Goal: Task Accomplishment & Management: Use online tool/utility

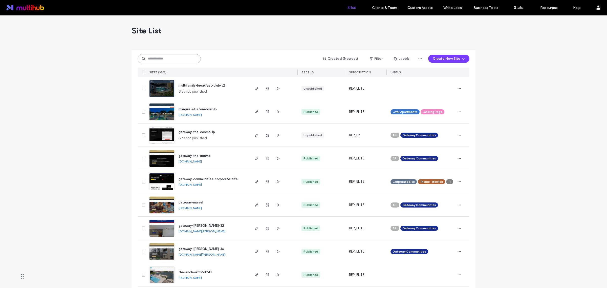
click at [167, 61] on input at bounding box center [169, 58] width 63 height 9
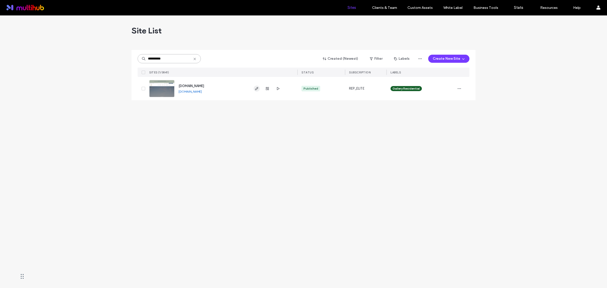
type input "**********"
click at [255, 89] on icon "button" at bounding box center [257, 89] width 4 height 4
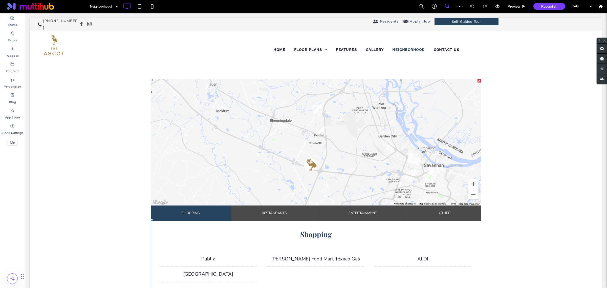
scroll to position [190, 0]
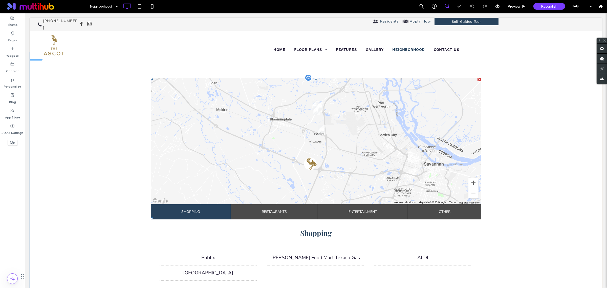
click at [276, 211] on span at bounding box center [316, 218] width 331 height 281
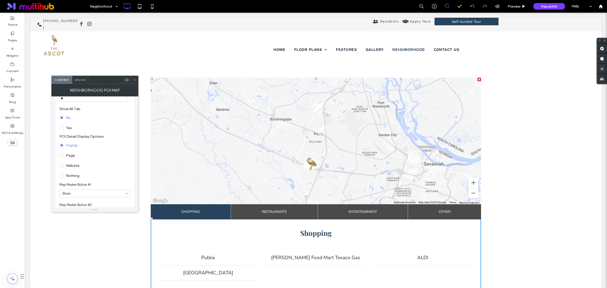
scroll to position [506, 0]
click at [137, 83] on div at bounding box center [135, 80] width 8 height 8
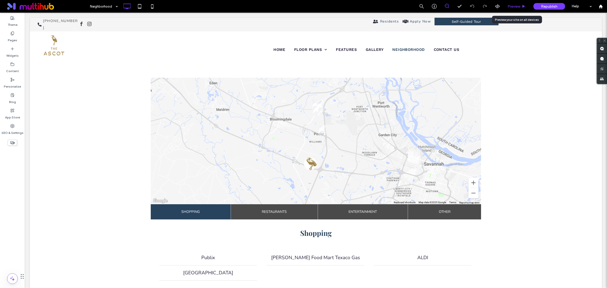
click at [515, 8] on span "Preview" at bounding box center [514, 6] width 13 height 4
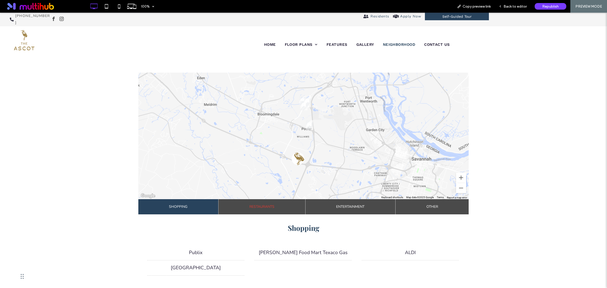
click at [259, 210] on span "Restaurants" at bounding box center [261, 206] width 25 height 15
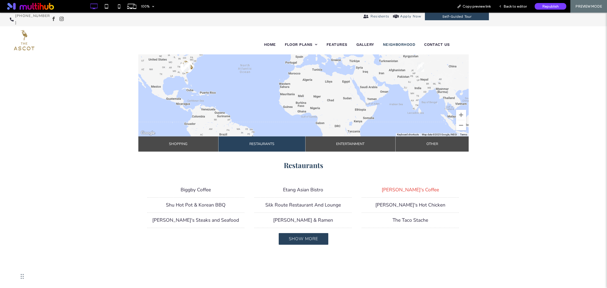
scroll to position [253, 0]
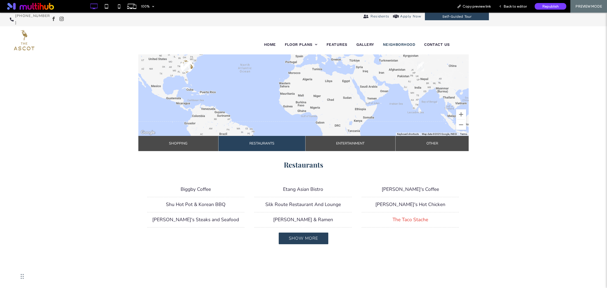
click at [394, 218] on li "The Taco Stache" at bounding box center [410, 219] width 97 height 15
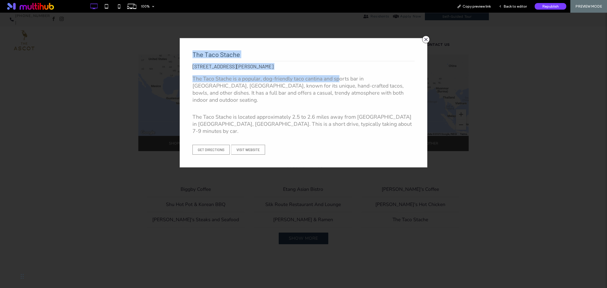
drag, startPoint x: 424, startPoint y: 41, endPoint x: 319, endPoint y: 90, distance: 116.4
click at [331, 79] on div "× The Taco Stache [STREET_ADDRESS][PERSON_NAME] The Taco Stache is a popular, d…" at bounding box center [304, 103] width 248 height 130
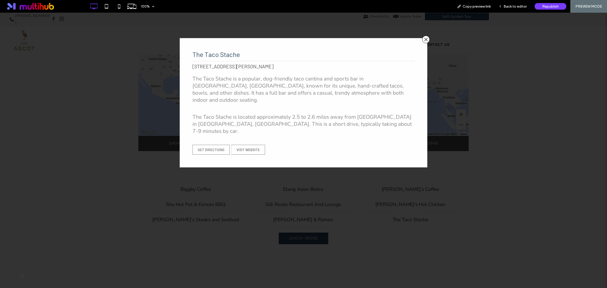
click at [319, 91] on p "The Taco Stache is a popular, dog-friendly taco cantina and sports bar in [GEOG…" at bounding box center [304, 89] width 222 height 28
click at [424, 39] on span "×" at bounding box center [426, 40] width 8 height 8
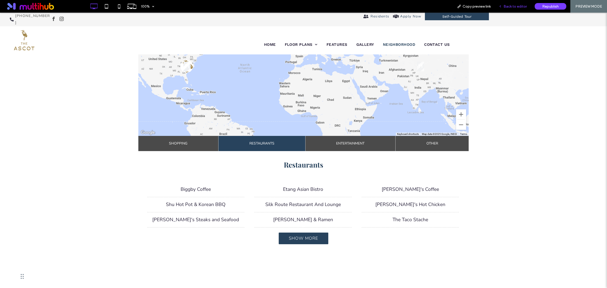
click at [509, 8] on div "Back to editor" at bounding box center [513, 6] width 36 height 13
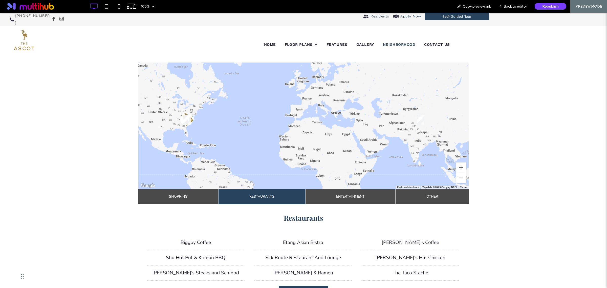
scroll to position [190, 0]
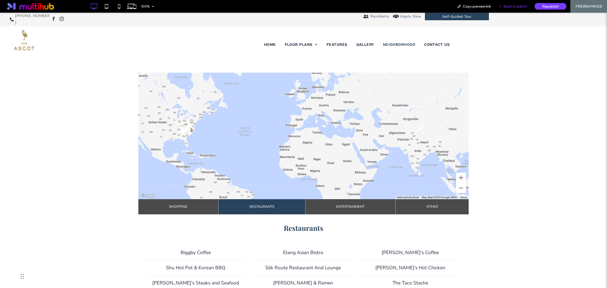
drag, startPoint x: 515, startPoint y: 6, endPoint x: 378, endPoint y: 38, distance: 141.5
click at [515, 6] on span "Back to editor" at bounding box center [515, 6] width 23 height 4
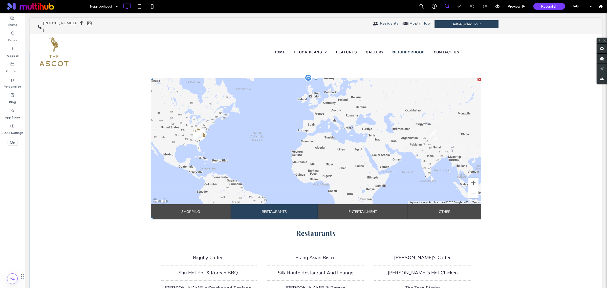
click at [305, 79] on div at bounding box center [309, 78] width 8 height 8
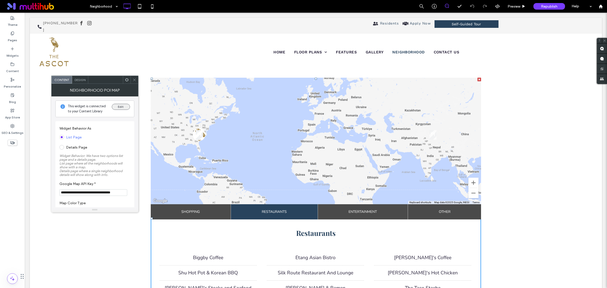
click at [118, 104] on button "Edit" at bounding box center [121, 107] width 18 height 6
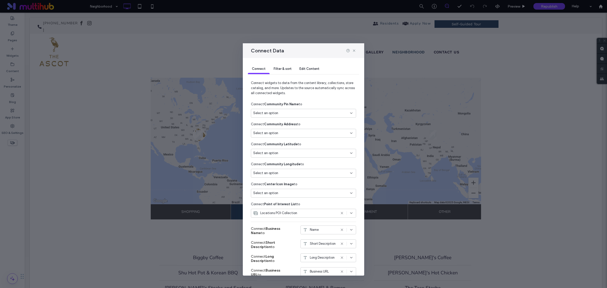
click at [317, 70] on span "Edit Content" at bounding box center [310, 69] width 20 height 4
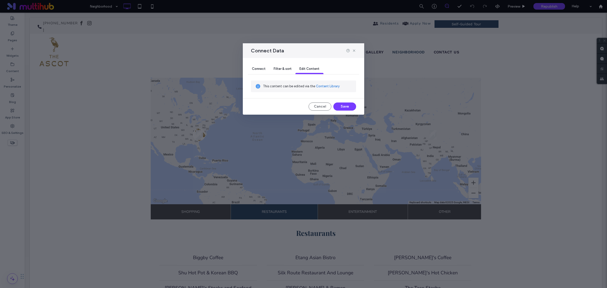
drag, startPoint x: 345, startPoint y: 104, endPoint x: 311, endPoint y: 80, distance: 42.2
click at [311, 80] on div "Connect Filter & sort Edit Content This content can be edited via the Content L…" at bounding box center [303, 86] width 121 height 57
click at [320, 87] on link "Content Library" at bounding box center [328, 86] width 24 height 5
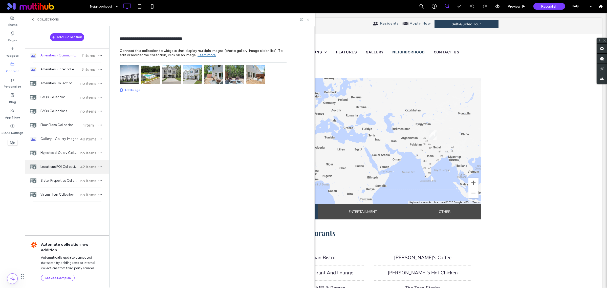
click at [55, 167] on span "Locations POI Collection" at bounding box center [59, 166] width 38 height 5
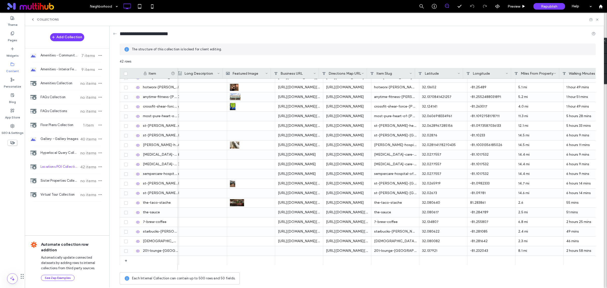
scroll to position [0, 195]
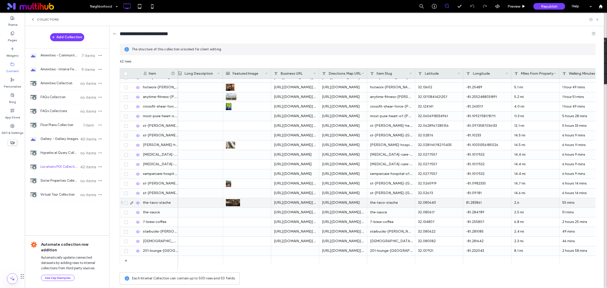
click at [471, 202] on div "81.283861" at bounding box center [488, 202] width 48 height 9
click at [467, 202] on div "81.283861" at bounding box center [488, 202] width 48 height 9
click at [468, 204] on div "81.283861" at bounding box center [488, 202] width 48 height 9
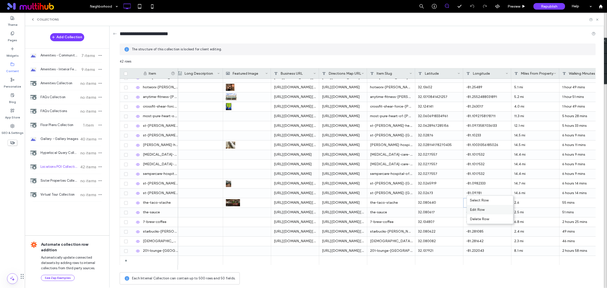
click at [476, 209] on div "Edit Row" at bounding box center [490, 209] width 46 height 9
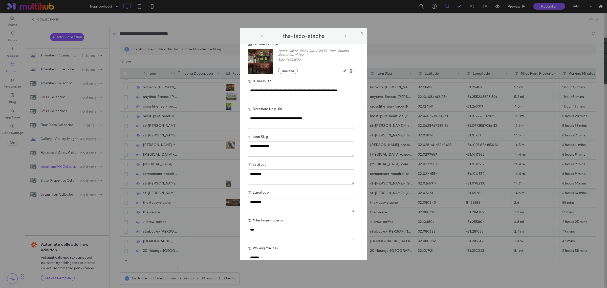
scroll to position [190, 0]
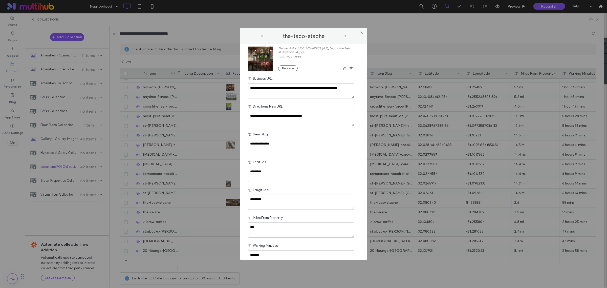
click at [251, 210] on textarea "*********" at bounding box center [301, 202] width 107 height 15
type textarea "**********"
click at [362, 34] on icon at bounding box center [362, 33] width 4 height 4
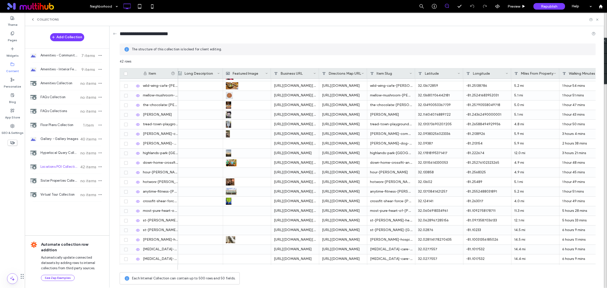
scroll to position [6, 0]
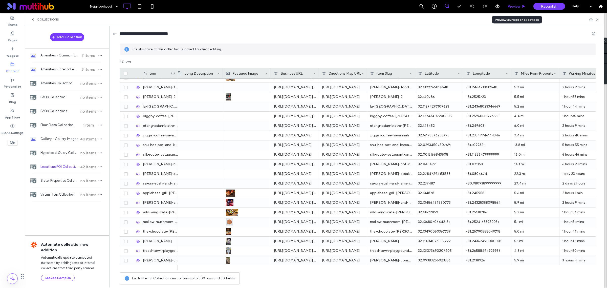
click at [512, 8] on span "Preview" at bounding box center [514, 6] width 13 height 4
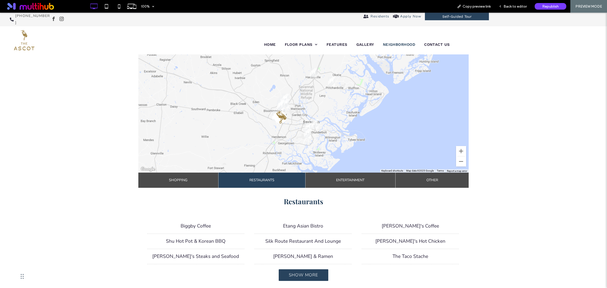
scroll to position [221, 0]
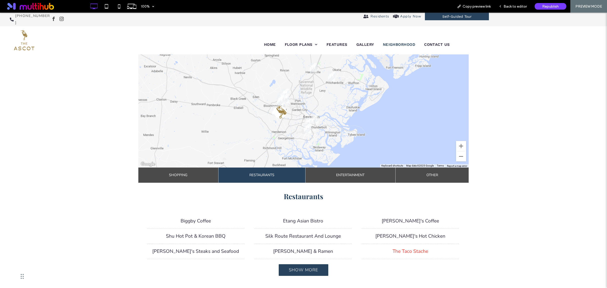
click at [407, 247] on li "The Taco Stache" at bounding box center [410, 251] width 97 height 15
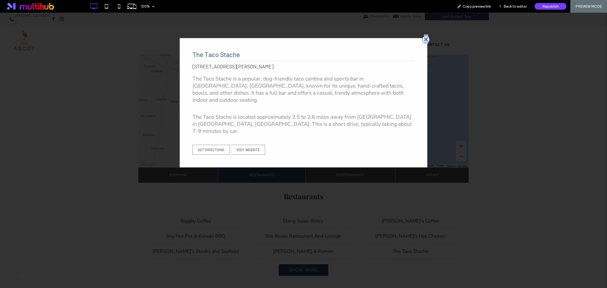
click at [423, 38] on span "×" at bounding box center [426, 40] width 8 height 8
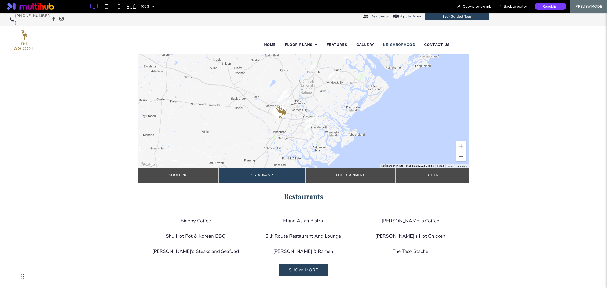
click at [456, 146] on button "Zoom in" at bounding box center [461, 146] width 10 height 10
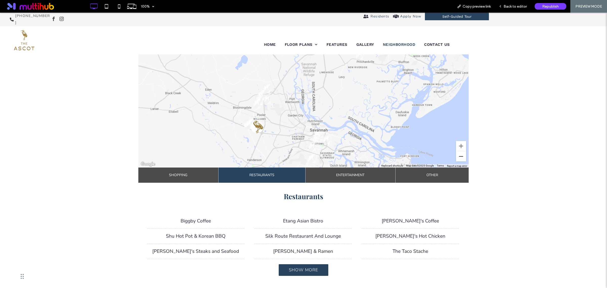
click at [457, 158] on button "Zoom out" at bounding box center [461, 156] width 10 height 10
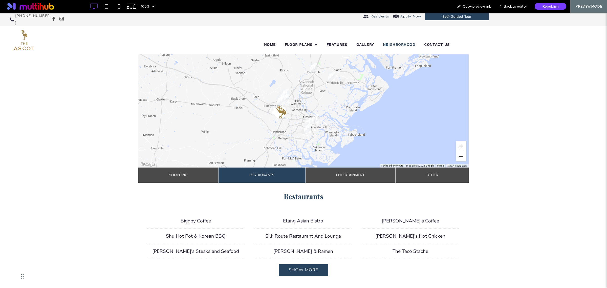
click at [460, 157] on button "Zoom out" at bounding box center [461, 156] width 10 height 10
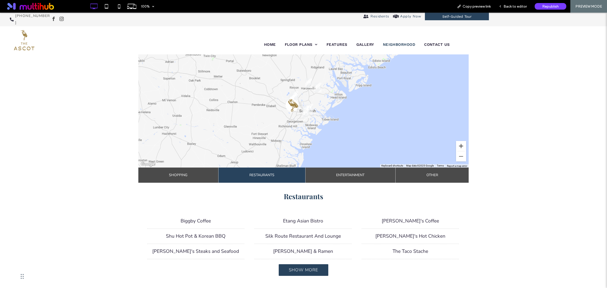
click at [460, 146] on button "Zoom in" at bounding box center [461, 146] width 10 height 10
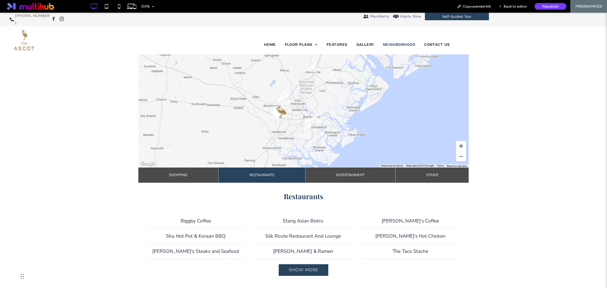
click at [459, 144] on button "Zoom in" at bounding box center [461, 146] width 10 height 10
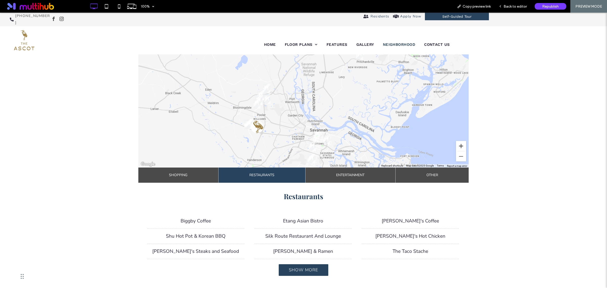
click at [458, 147] on button "Zoom in" at bounding box center [461, 146] width 10 height 10
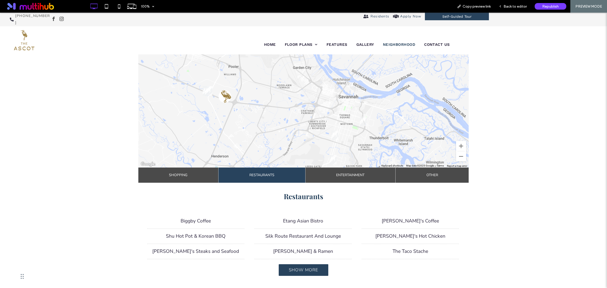
drag, startPoint x: 257, startPoint y: 134, endPoint x: 271, endPoint y: 75, distance: 60.6
click at [271, 75] on div at bounding box center [303, 104] width 331 height 127
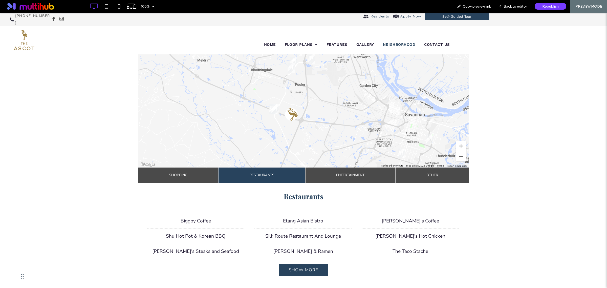
drag, startPoint x: 253, startPoint y: 116, endPoint x: 319, endPoint y: 134, distance: 68.9
click at [319, 134] on div at bounding box center [303, 104] width 331 height 127
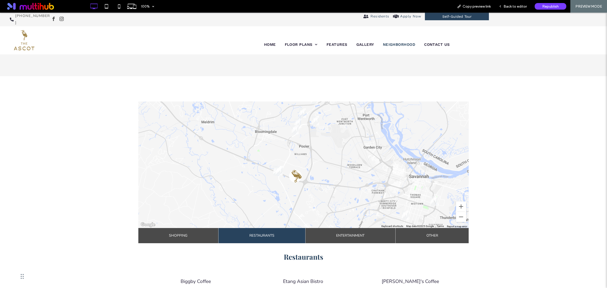
scroll to position [158, 0]
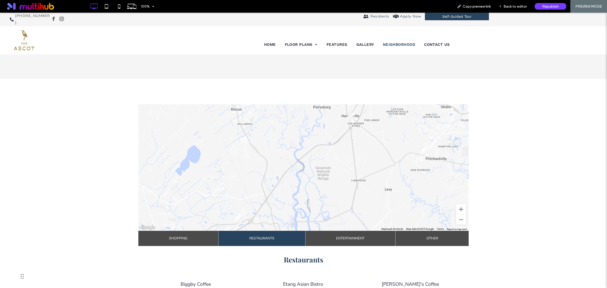
drag, startPoint x: 344, startPoint y: 114, endPoint x: 268, endPoint y: 227, distance: 136.7
click at [266, 229] on div at bounding box center [303, 167] width 331 height 127
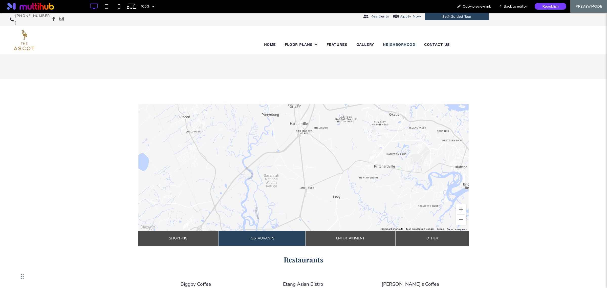
drag, startPoint x: 397, startPoint y: 180, endPoint x: 344, endPoint y: 186, distance: 52.8
click at [344, 186] on div at bounding box center [303, 167] width 331 height 127
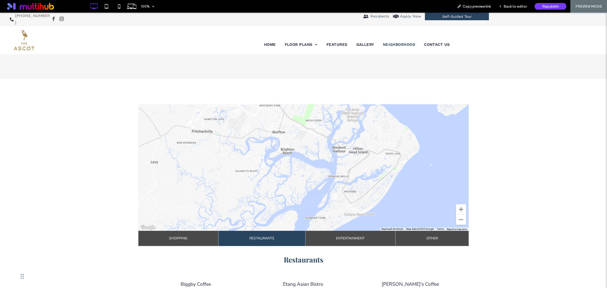
drag, startPoint x: 434, startPoint y: 182, endPoint x: 335, endPoint y: 193, distance: 99.3
click at [250, 149] on div at bounding box center [303, 167] width 331 height 127
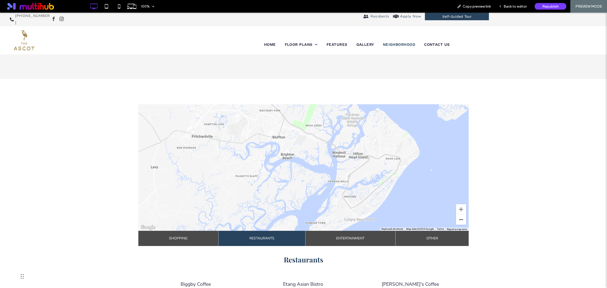
click at [459, 221] on button "Zoom out" at bounding box center [461, 220] width 10 height 10
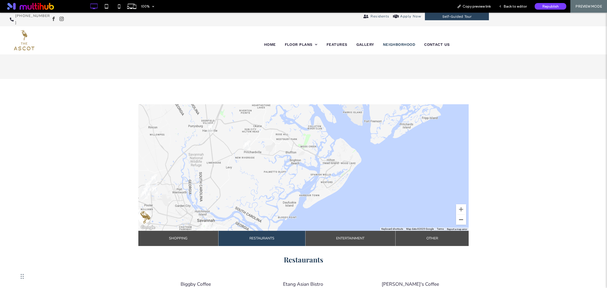
click at [459, 221] on button "Zoom out" at bounding box center [461, 220] width 10 height 10
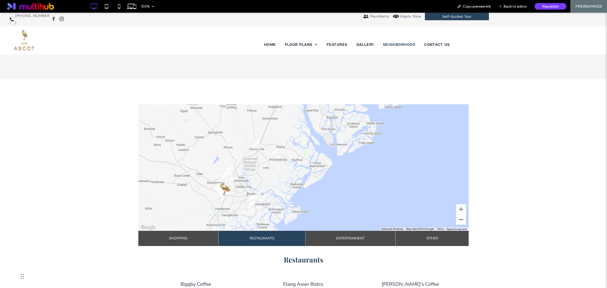
click at [461, 218] on button "Zoom out" at bounding box center [461, 220] width 10 height 10
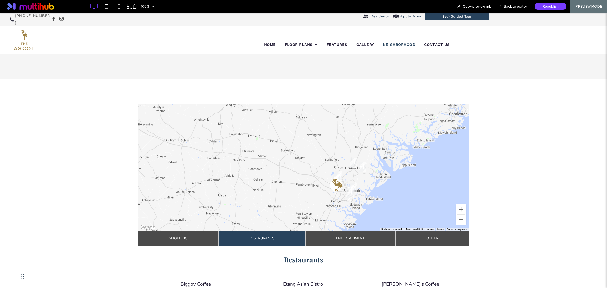
drag, startPoint x: 306, startPoint y: 156, endPoint x: 379, endPoint y: 162, distance: 73.3
click at [379, 162] on div at bounding box center [303, 167] width 331 height 127
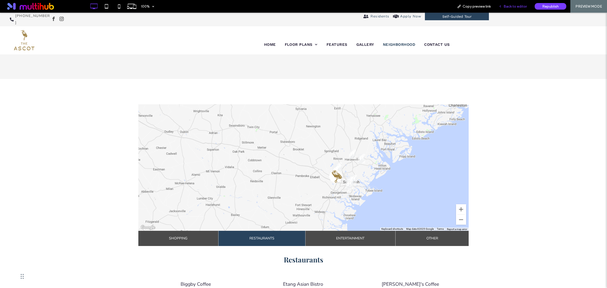
click at [514, 8] on span "Back to editor" at bounding box center [515, 6] width 23 height 4
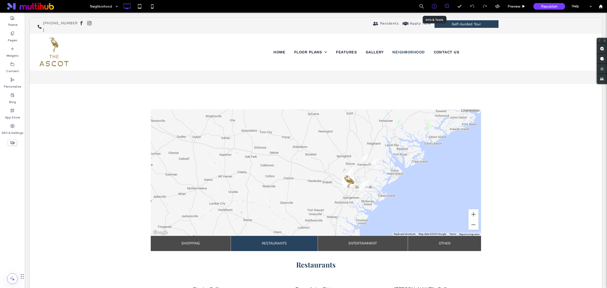
click at [432, 7] on icon at bounding box center [434, 6] width 5 height 5
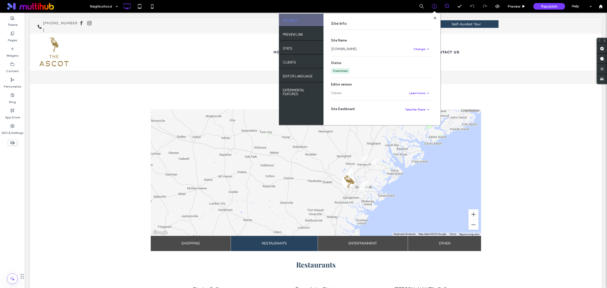
click at [357, 49] on link "[DOMAIN_NAME]" at bounding box center [344, 49] width 26 height 5
click at [235, 89] on div "← Move left → Move right ↑ Move up ↓ Move down + Zoom in - Zoom out Home Jump l…" at bounding box center [316, 250] width 572 height 332
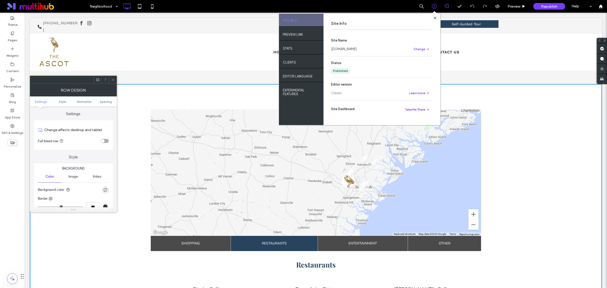
click at [537, 123] on div "← Move left → Move right ↑ Move up ↓ Move down + Zoom in - Zoom out Home Jump l…" at bounding box center [316, 250] width 572 height 332
click at [433, 18] on div at bounding box center [435, 18] width 4 height 4
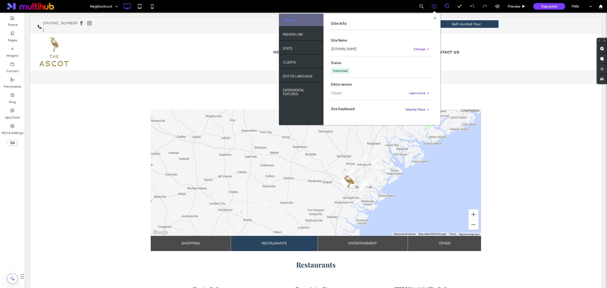
click at [434, 18] on use at bounding box center [435, 17] width 3 height 3
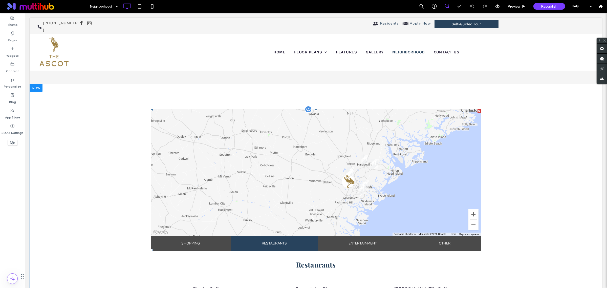
click at [308, 110] on div at bounding box center [309, 110] width 8 height 8
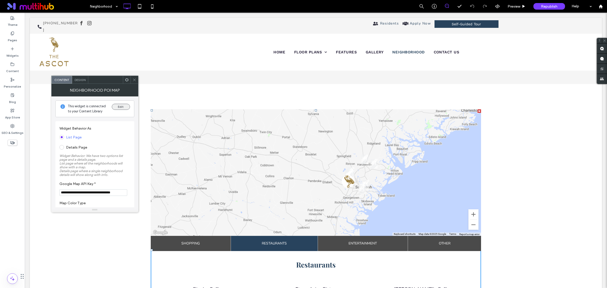
click at [117, 106] on button "Edit" at bounding box center [121, 107] width 18 height 6
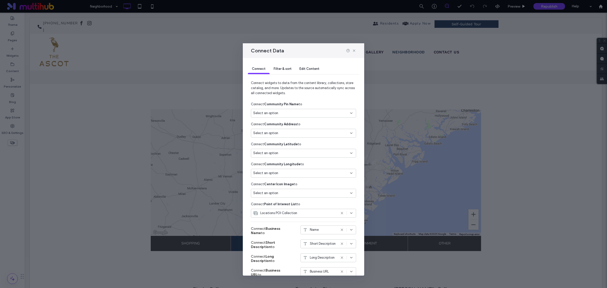
click at [302, 68] on span "Edit Content" at bounding box center [310, 69] width 20 height 4
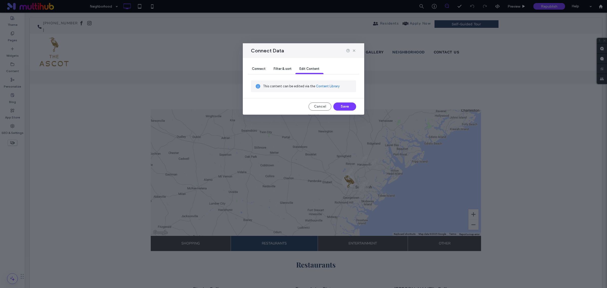
click at [325, 87] on link "Content Library" at bounding box center [328, 86] width 24 height 5
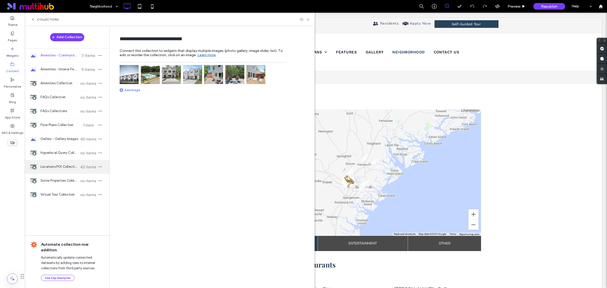
click at [51, 166] on span "Locations POI Collection" at bounding box center [59, 166] width 38 height 5
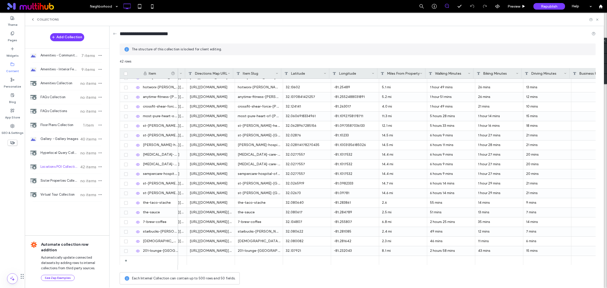
scroll to position [0, 330]
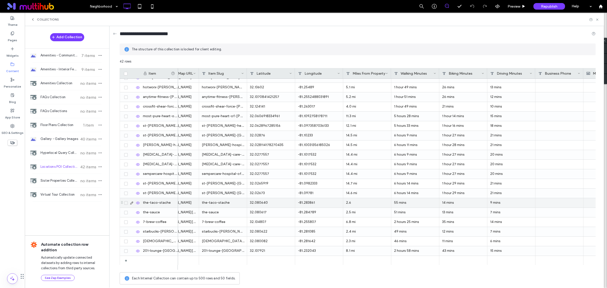
click at [268, 202] on div "32.080640" at bounding box center [271, 202] width 48 height 9
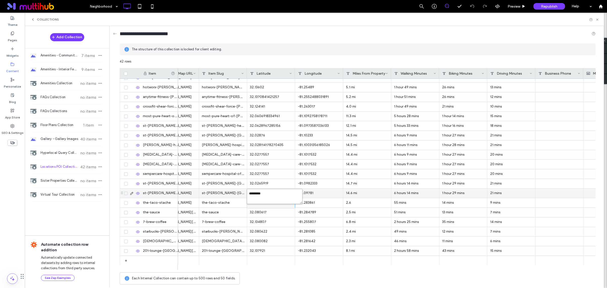
drag, startPoint x: 268, startPoint y: 195, endPoint x: 244, endPoint y: 194, distance: 23.3
click at [244, 194] on div "********* 42 rows Drag here to set row groups Drag here to set column labels It…" at bounding box center [358, 173] width 476 height 228
click at [262, 194] on textarea "*********" at bounding box center [275, 196] width 56 height 15
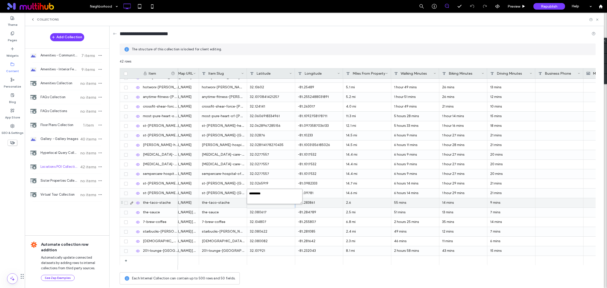
paste textarea "plain-text-cell"
type textarea "*********"
drag, startPoint x: 192, startPoint y: 201, endPoint x: 243, endPoint y: 201, distance: 51.1
click at [192, 201] on div "[URL][DOMAIN_NAME]" at bounding box center [175, 202] width 48 height 9
click at [320, 201] on div "-81.283861" at bounding box center [319, 202] width 48 height 9
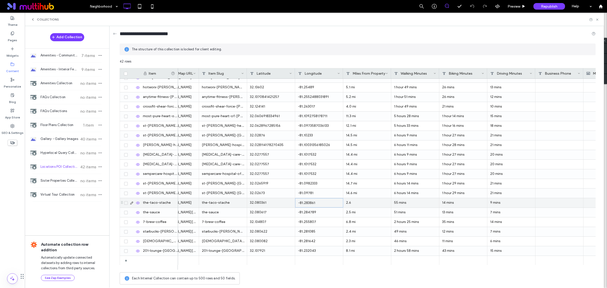
click at [320, 201] on div "-81.283861" at bounding box center [319, 202] width 48 height 9
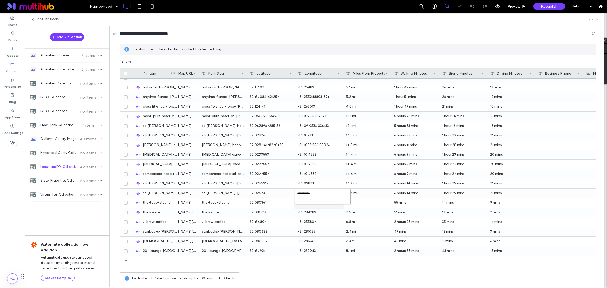
click at [321, 193] on textarea "**********" at bounding box center [323, 196] width 56 height 15
paste textarea "plain-text-cell"
type textarea "**********"
click at [374, 203] on div "2.6" at bounding box center [367, 202] width 48 height 9
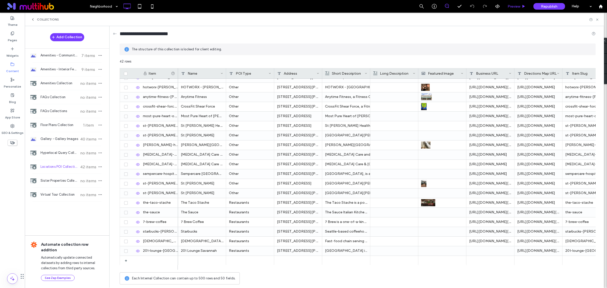
click at [519, 5] on span "Preview" at bounding box center [514, 6] width 13 height 4
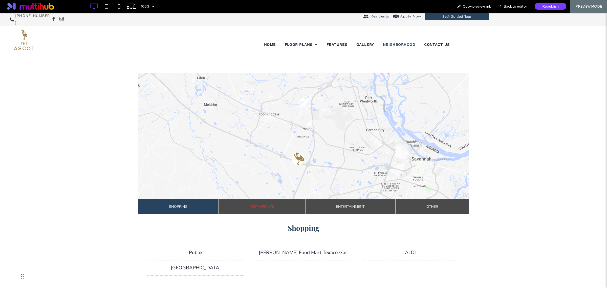
click at [271, 205] on span "Restaurants" at bounding box center [261, 206] width 25 height 15
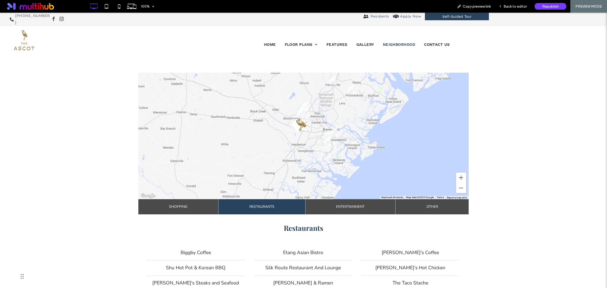
drag, startPoint x: 309, startPoint y: 160, endPoint x: 328, endPoint y: 140, distance: 28.1
click at [328, 140] on div at bounding box center [303, 136] width 331 height 127
click at [460, 177] on button "Zoom in" at bounding box center [461, 178] width 10 height 10
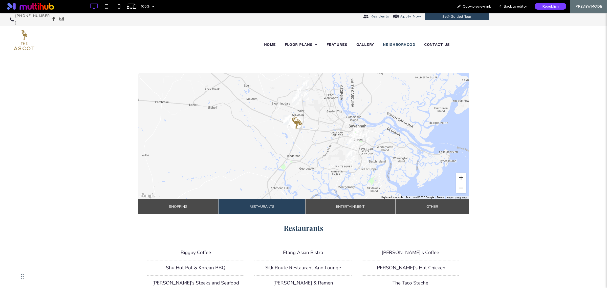
click at [460, 177] on button "Zoom in" at bounding box center [461, 178] width 10 height 10
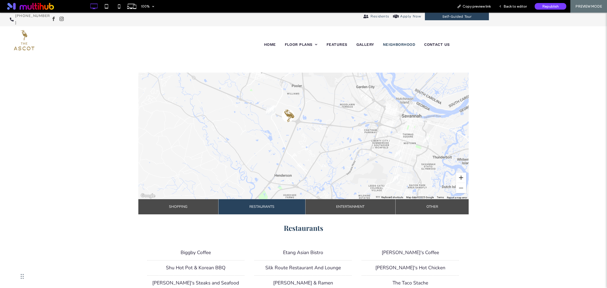
click at [460, 177] on button "Zoom in" at bounding box center [461, 178] width 10 height 10
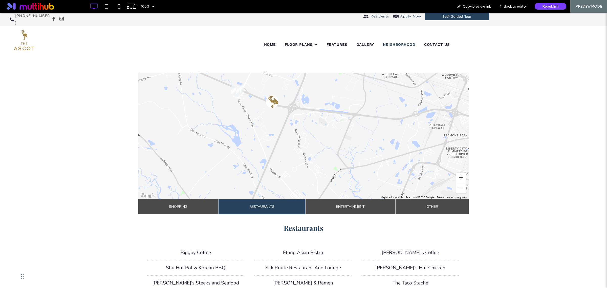
click at [460, 177] on button "Zoom in" at bounding box center [461, 178] width 10 height 10
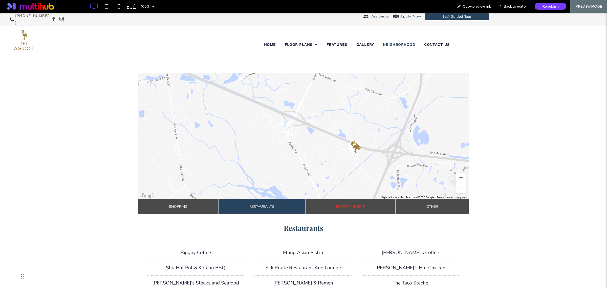
drag, startPoint x: 190, startPoint y: 127, endPoint x: 306, endPoint y: 203, distance: 138.5
click at [306, 203] on div "← Move left → Move right ↑ Move up ↓ Move down + Zoom in - Zoom out Home Jump l…" at bounding box center [303, 195] width 331 height 244
click at [461, 185] on button "Zoom out" at bounding box center [461, 188] width 10 height 10
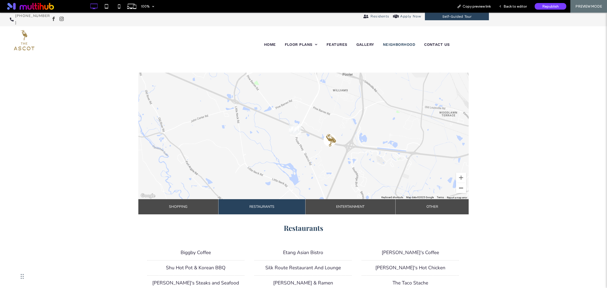
click at [460, 187] on button "Zoom out" at bounding box center [461, 188] width 10 height 10
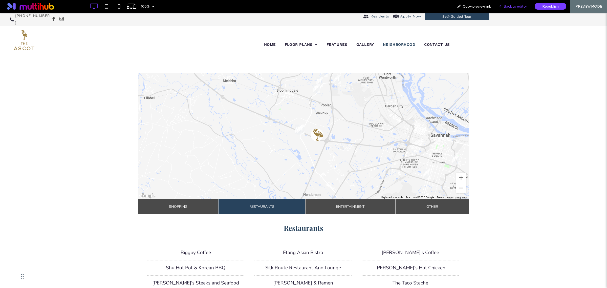
click at [516, 5] on span "Back to editor" at bounding box center [515, 6] width 23 height 4
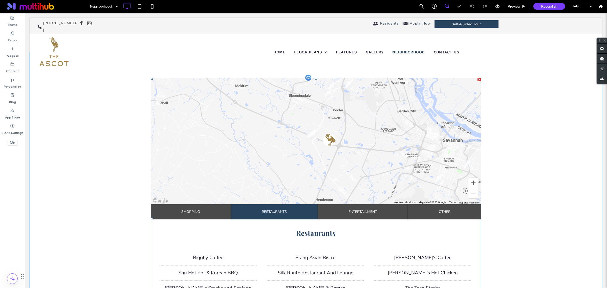
click at [306, 78] on div at bounding box center [309, 78] width 8 height 8
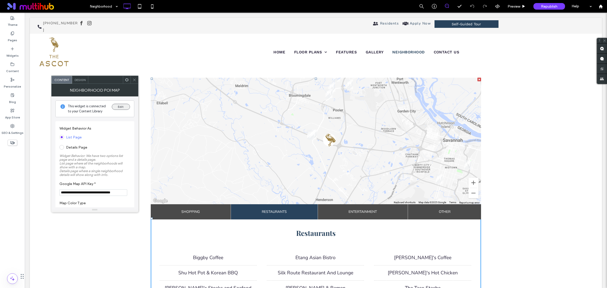
click at [125, 109] on button "Edit" at bounding box center [121, 107] width 18 height 6
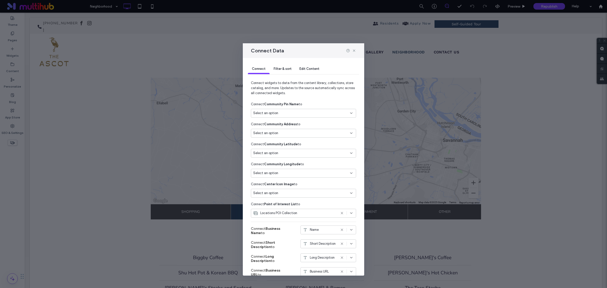
click at [318, 65] on div "Edit Content" at bounding box center [310, 69] width 28 height 10
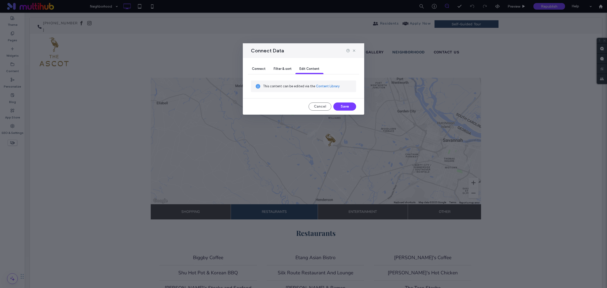
click at [318, 85] on link "Content Library" at bounding box center [328, 86] width 24 height 5
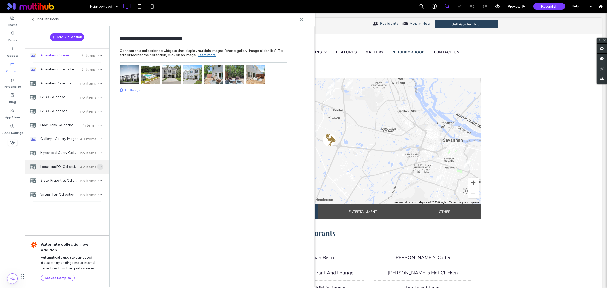
click at [98, 167] on icon "button" at bounding box center [100, 167] width 4 height 4
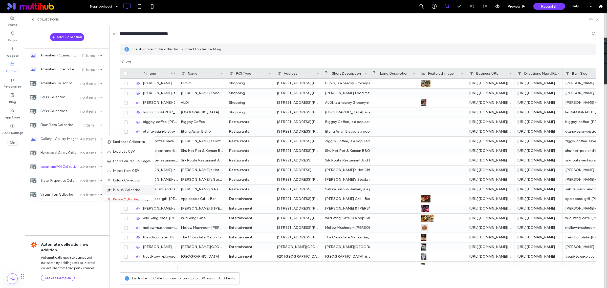
click at [130, 190] on span "Publish Collection" at bounding box center [127, 189] width 28 height 5
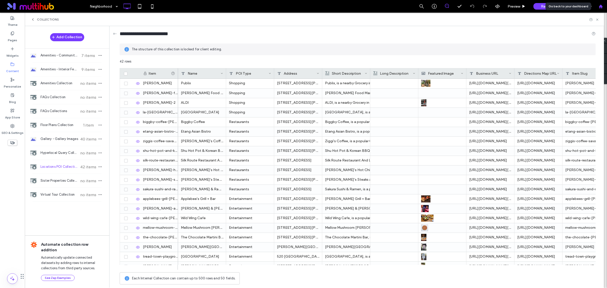
click at [600, 8] on icon at bounding box center [601, 6] width 4 height 4
